Goal: Check status: Check status

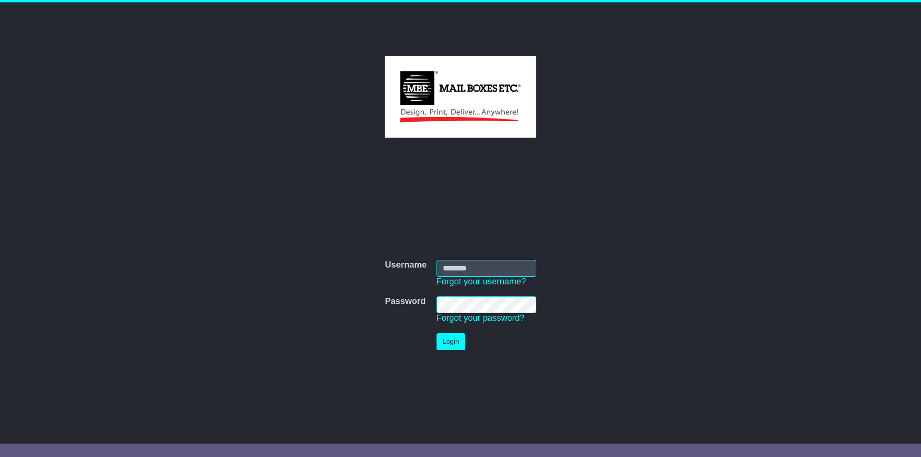
type input "**********"
click at [447, 344] on button "Login" at bounding box center [451, 341] width 29 height 17
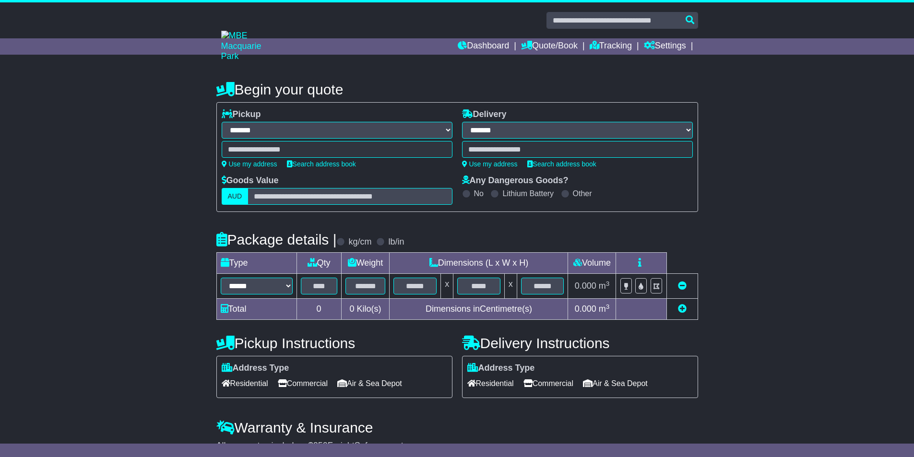
select select "**"
click at [558, 43] on link "Quote/Book" at bounding box center [549, 46] width 57 height 16
click at [620, 50] on link "Tracking" at bounding box center [611, 46] width 42 height 16
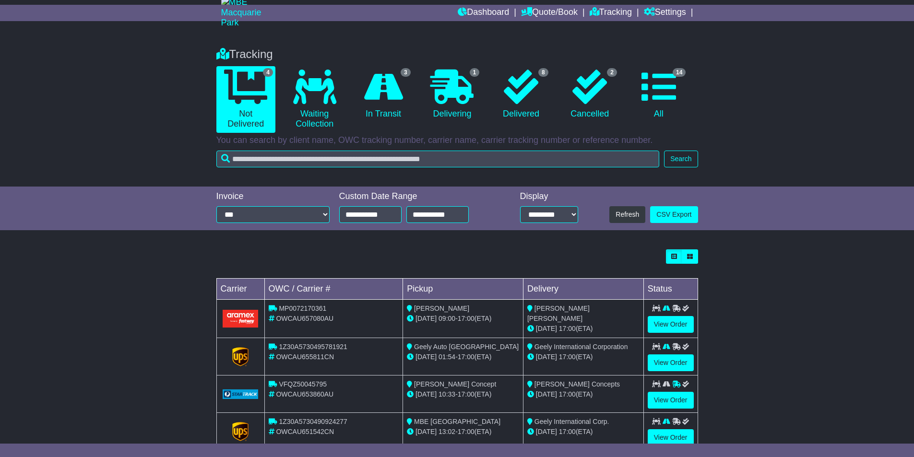
scroll to position [60, 0]
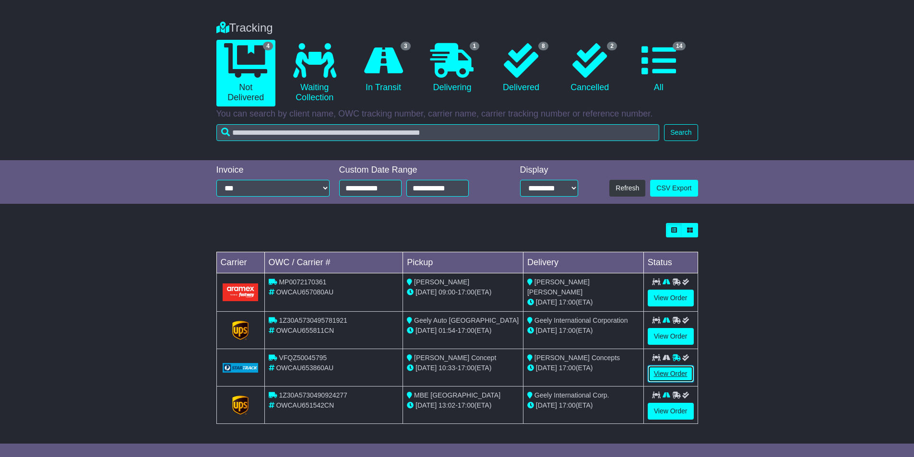
click at [664, 370] on link "View Order" at bounding box center [671, 374] width 46 height 17
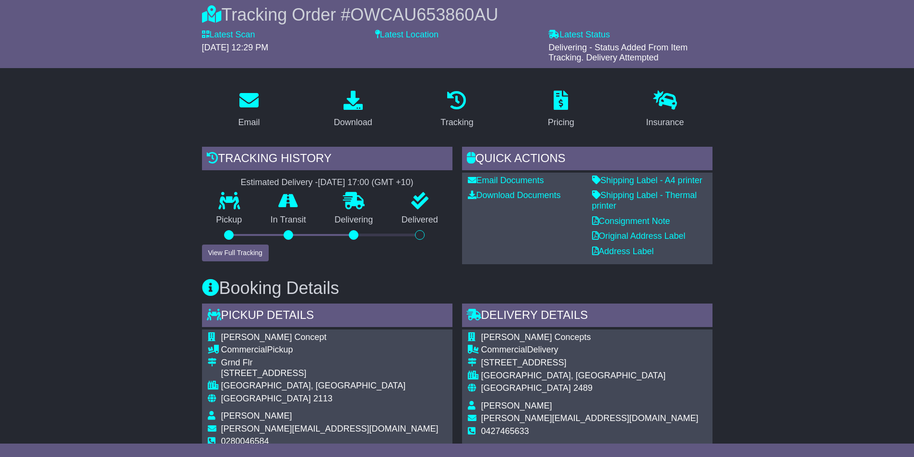
scroll to position [96, 0]
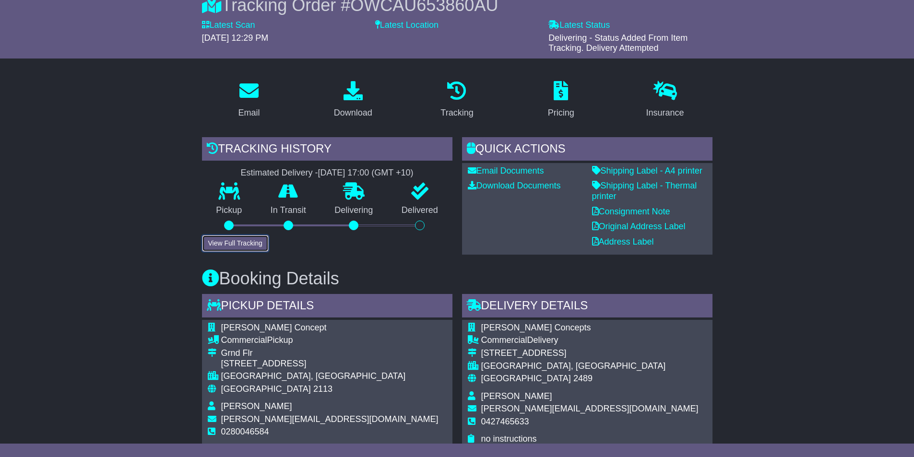
click at [263, 239] on button "View Full Tracking" at bounding box center [235, 243] width 67 height 17
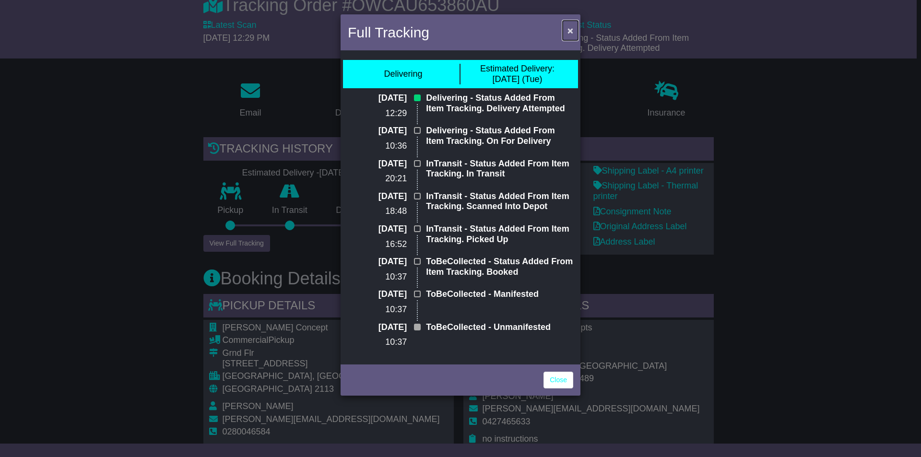
click at [568, 31] on span "×" at bounding box center [571, 30] width 6 height 11
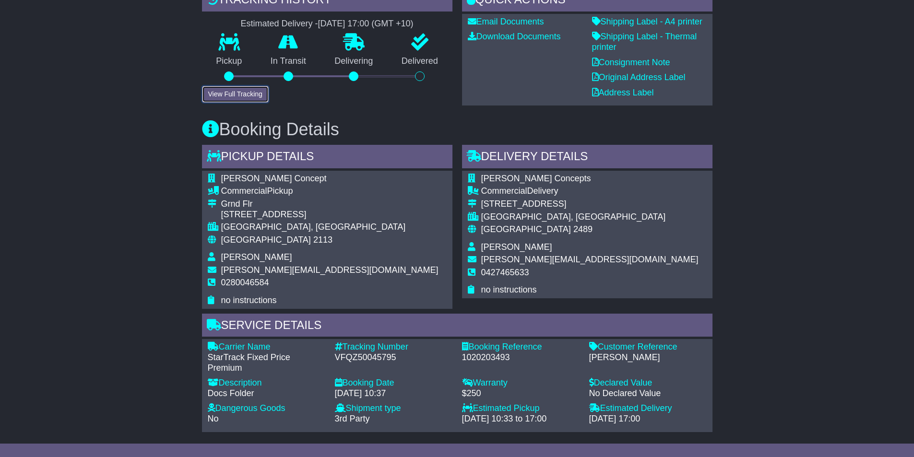
scroll to position [384, 0]
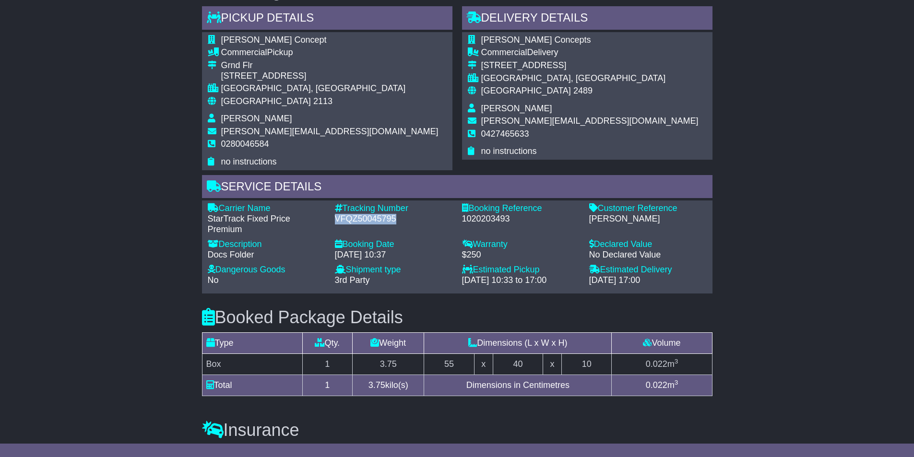
drag, startPoint x: 335, startPoint y: 216, endPoint x: 394, endPoint y: 218, distance: 58.5
click at [394, 218] on div "VFQZ50045795" at bounding box center [394, 219] width 118 height 11
copy div "VFQZ50045795"
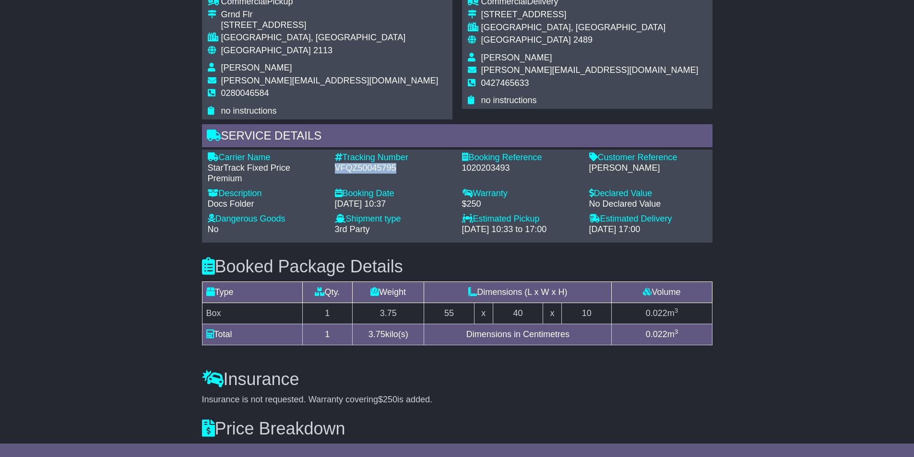
scroll to position [528, 0]
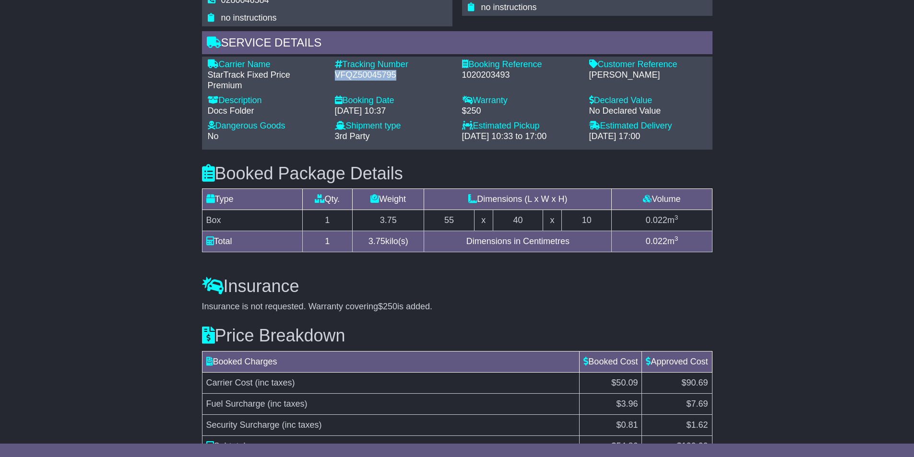
copy div "VFQZ50045795"
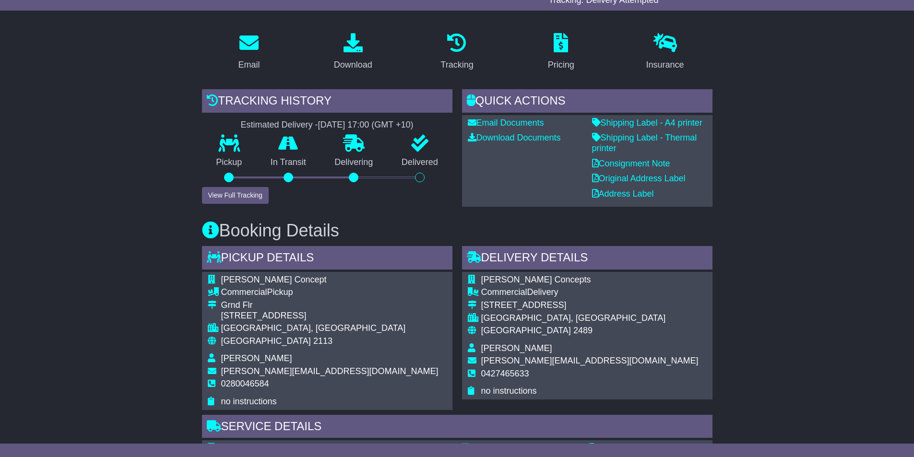
scroll to position [0, 0]
